Goal: Register for event/course

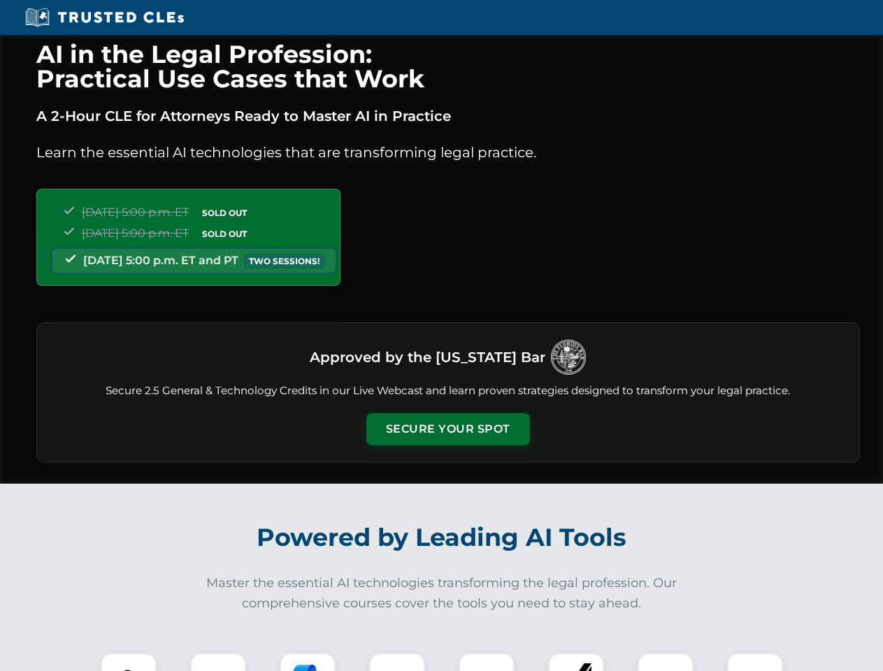
click at [447, 429] on button "Secure Your Spot" at bounding box center [448, 429] width 164 height 32
click at [129, 662] on img at bounding box center [128, 681] width 41 height 41
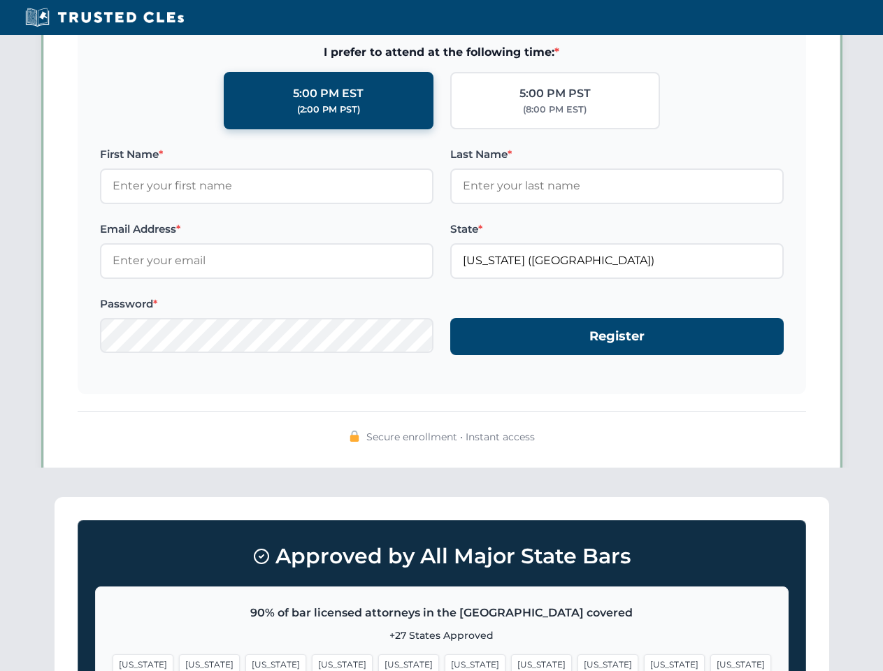
click at [511, 662] on span "[US_STATE]" at bounding box center [541, 664] width 61 height 20
click at [644, 662] on span "[US_STATE]" at bounding box center [674, 664] width 61 height 20
